Goal: Information Seeking & Learning: Learn about a topic

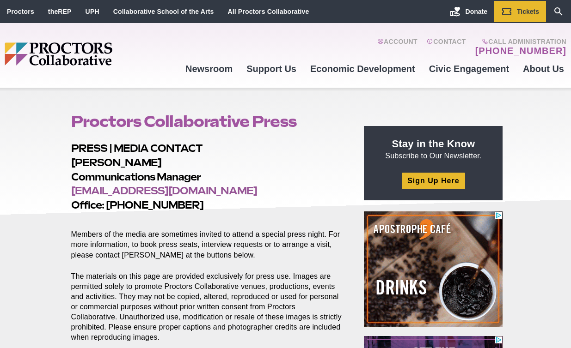
scroll to position [299, 0]
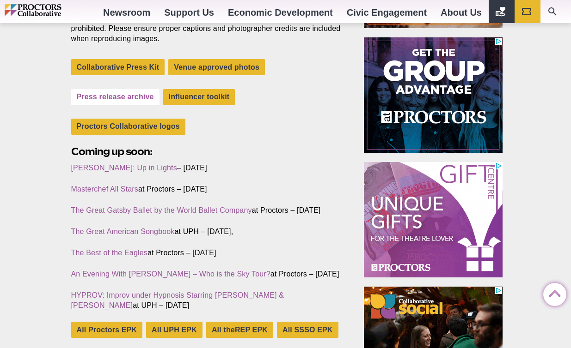
click at [135, 93] on link "Press release archive" at bounding box center [115, 97] width 88 height 16
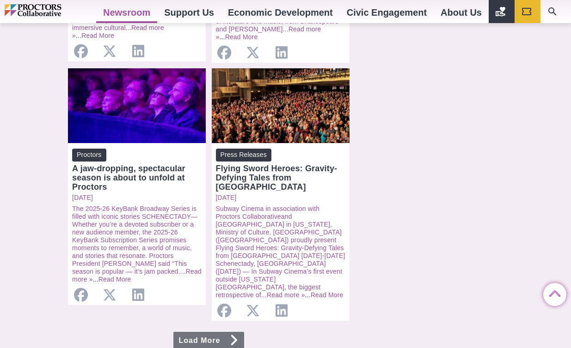
scroll to position [932, 0]
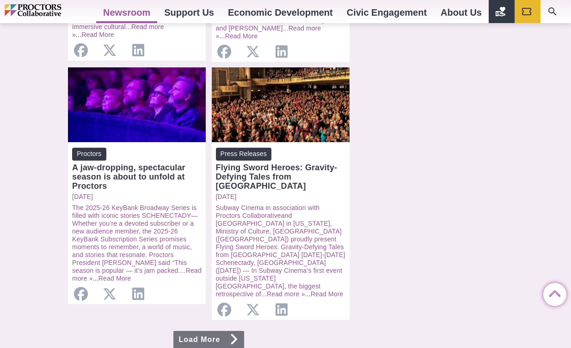
click at [228, 331] on link "Load More" at bounding box center [208, 340] width 71 height 19
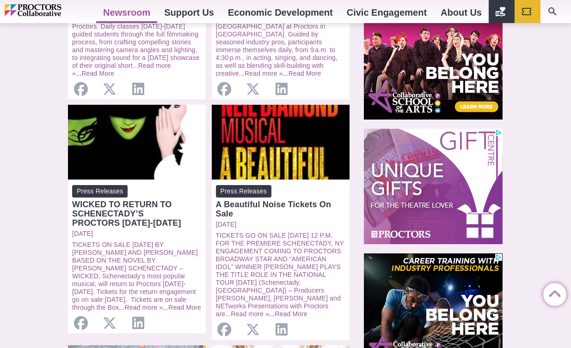
scroll to position [584, 0]
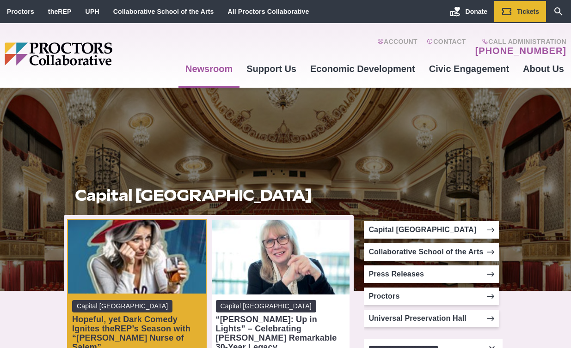
click at [147, 313] on link "Capital Repertory Theatre Hopeful, yet Dark Comedy Ignites theREP’s Season with…" at bounding box center [136, 326] width 129 height 52
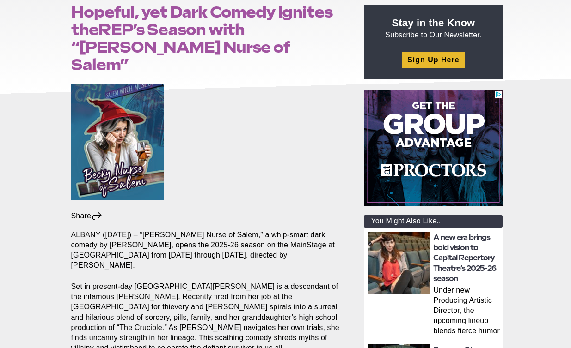
scroll to position [187, 0]
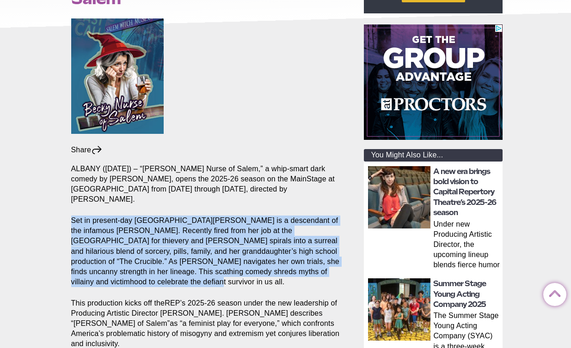
drag, startPoint x: 72, startPoint y: 192, endPoint x: 193, endPoint y: 249, distance: 133.9
click at [193, 249] on p "Set in present-day [GEOGRAPHIC_DATA][PERSON_NAME] is a descendant of the infamo…" at bounding box center [207, 252] width 272 height 72
copy p "Set in present-day [GEOGRAPHIC_DATA][PERSON_NAME] is a descendant of the infamo…"
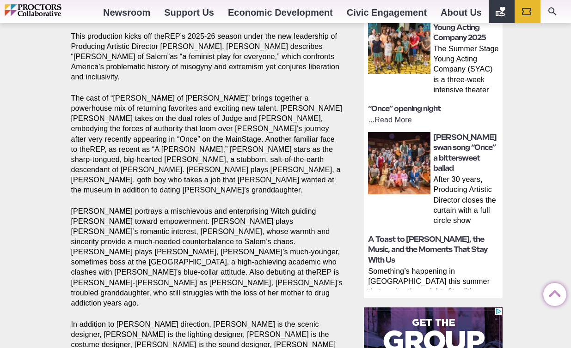
scroll to position [422, 0]
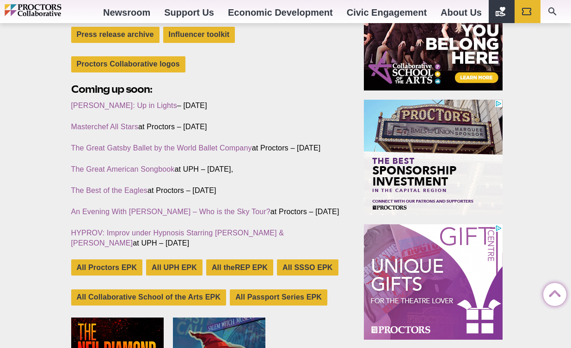
scroll to position [347, 0]
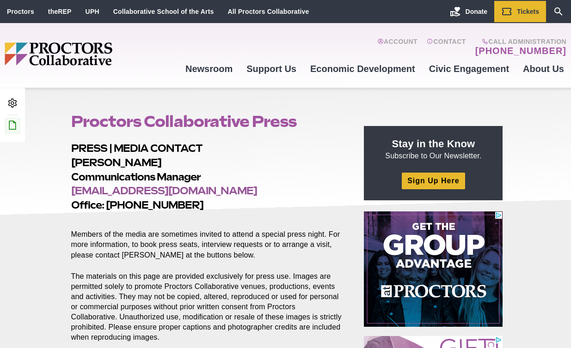
click at [14, 123] on icon at bounding box center [12, 125] width 11 height 11
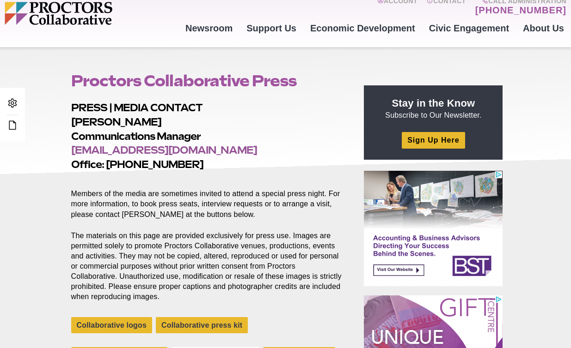
scroll to position [187, 0]
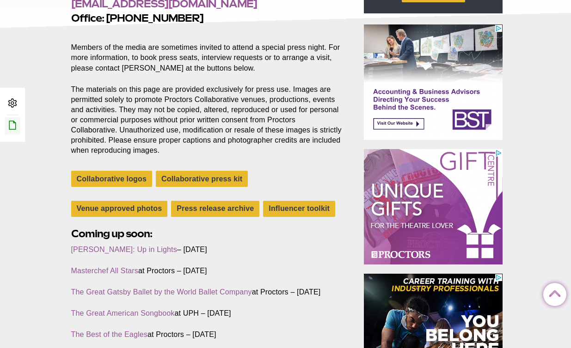
click at [14, 127] on icon at bounding box center [12, 125] width 11 height 11
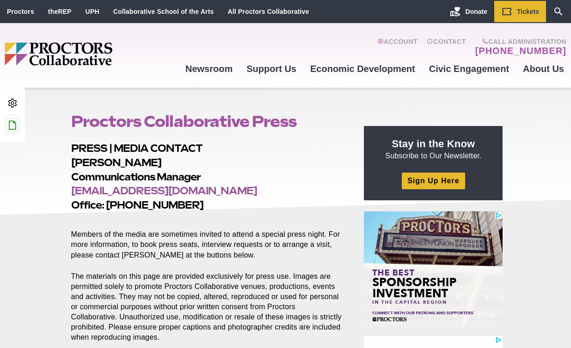
click at [12, 122] on icon at bounding box center [12, 125] width 11 height 11
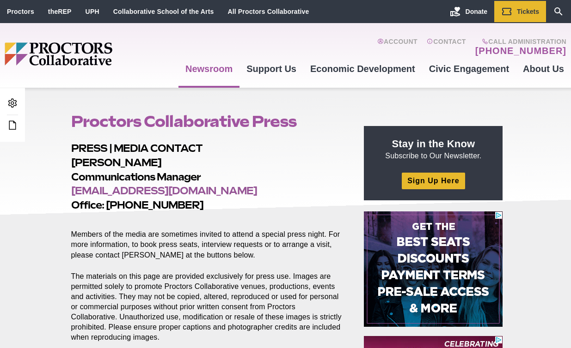
click at [275, 241] on p "Members of the media are sometimes invited to attend a special press night. For…" at bounding box center [207, 239] width 272 height 41
